Goal: Navigation & Orientation: Find specific page/section

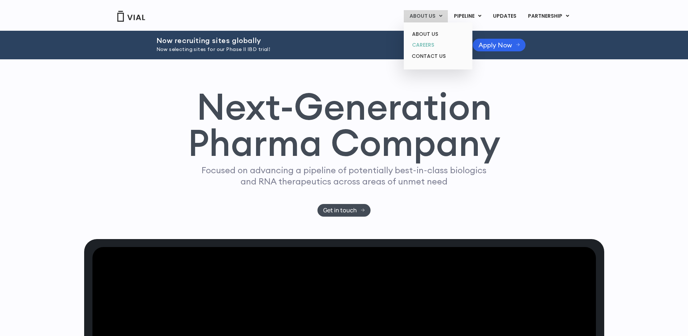
click at [426, 42] on link "CAREERS" at bounding box center [437, 44] width 63 height 11
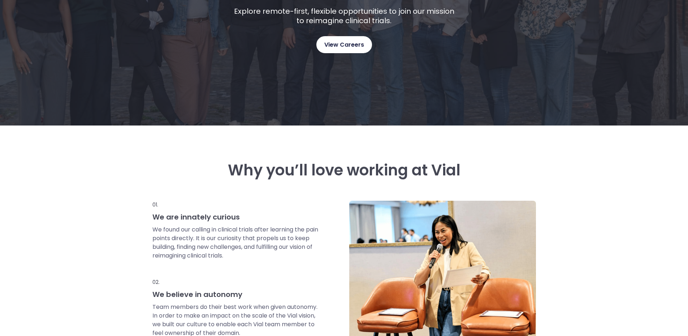
scroll to position [168, 0]
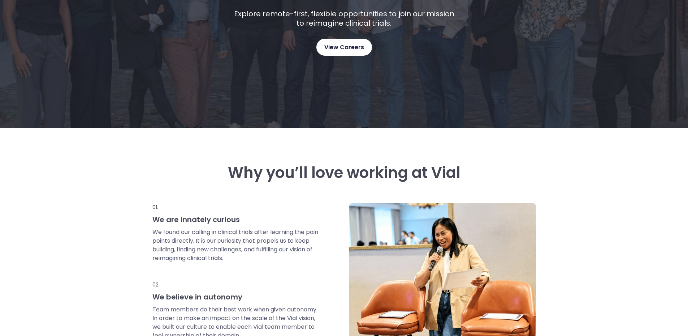
click at [354, 43] on span "View Careers" at bounding box center [344, 47] width 40 height 9
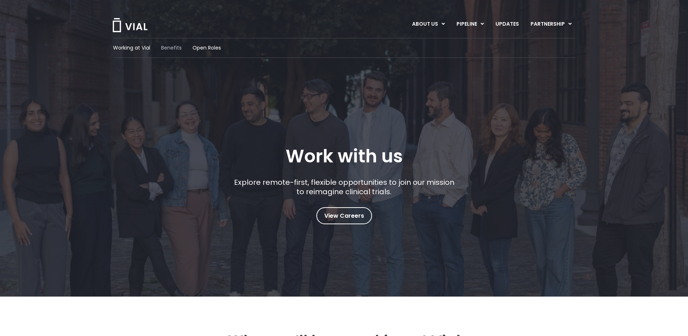
click at [168, 50] on span "Benefits" at bounding box center [171, 48] width 21 height 8
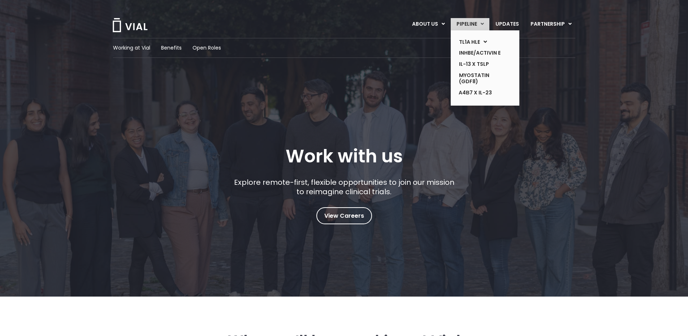
click at [470, 21] on link "PIPELINE" at bounding box center [470, 24] width 39 height 12
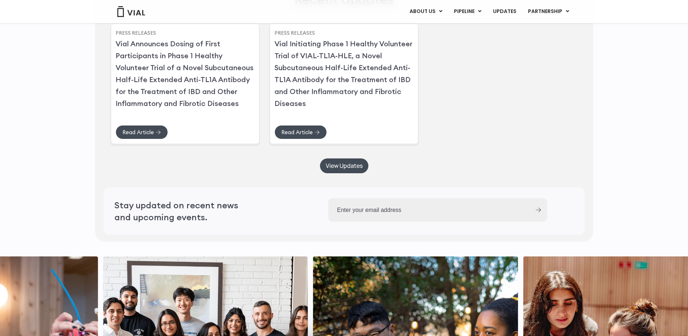
scroll to position [2116, 0]
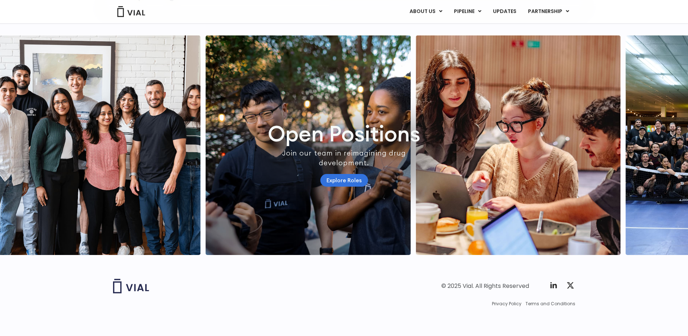
click at [347, 175] on link "Explore Roles" at bounding box center [344, 180] width 48 height 13
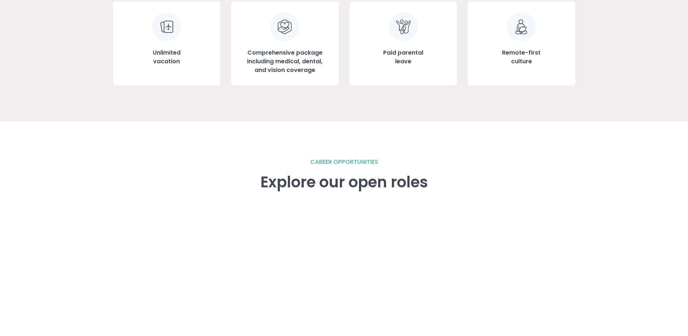
scroll to position [878, 0]
